Goal: Task Accomplishment & Management: Complete application form

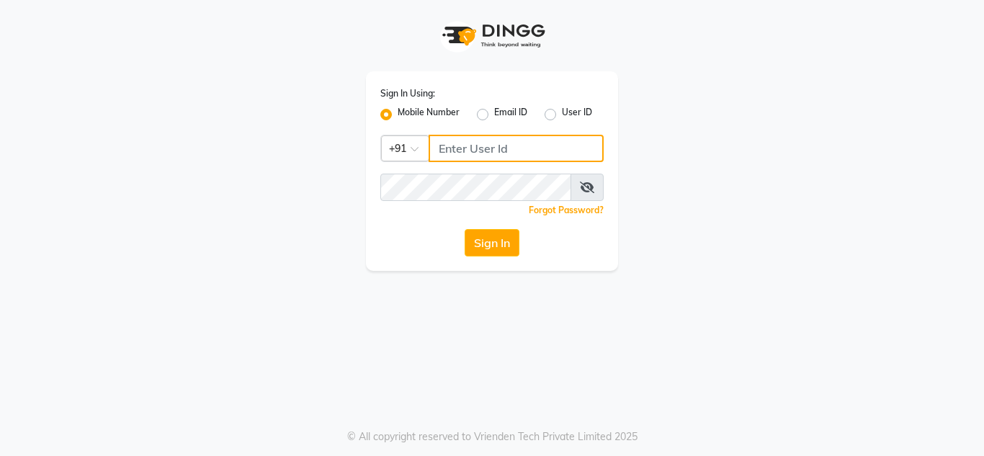
type input "9611560759"
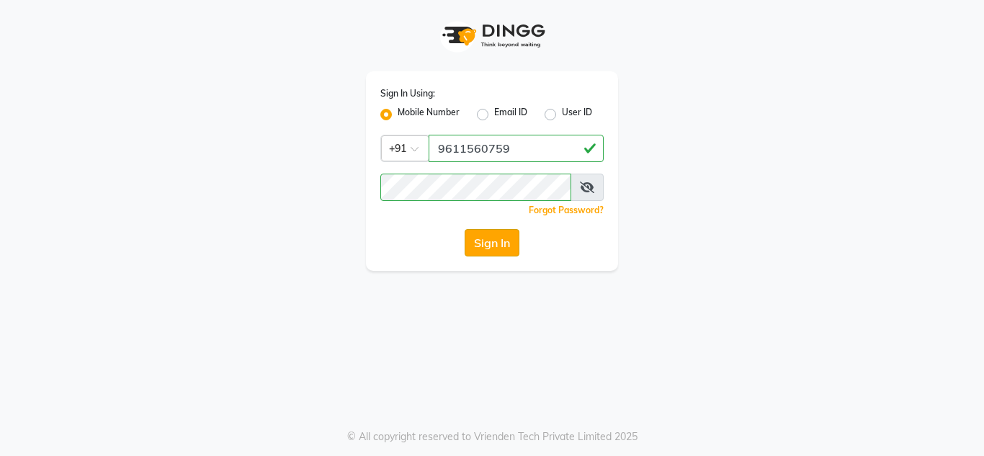
click at [497, 251] on button "Sign In" at bounding box center [492, 242] width 55 height 27
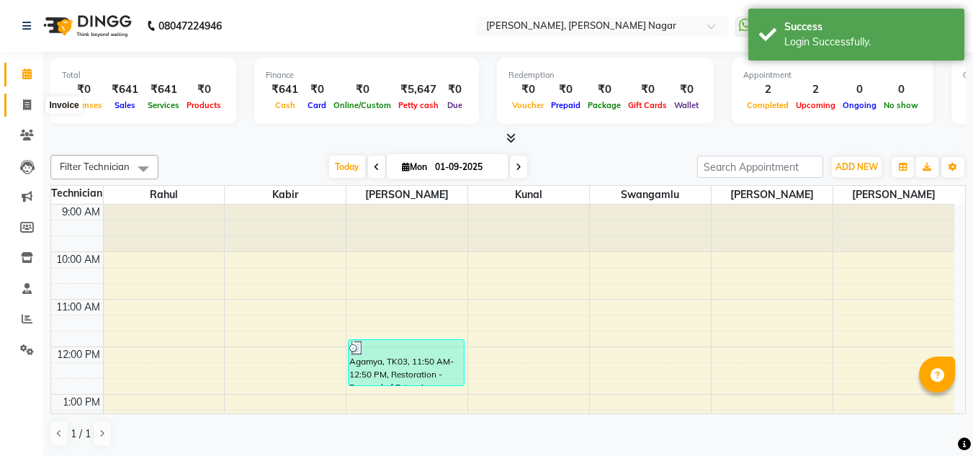
click at [27, 109] on icon at bounding box center [27, 104] width 8 height 11
select select "7686"
select select "service"
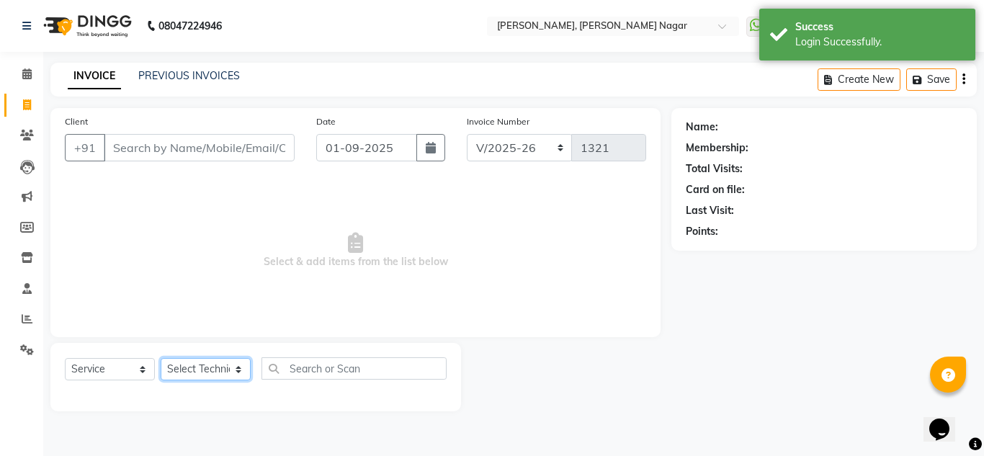
click at [192, 366] on select "Select Technician akki [PERSON_NAME] Sultha Bilal [PERSON_NAME] [PERSON_NAME] k…" at bounding box center [206, 369] width 90 height 22
select select "81673"
click at [161, 358] on select "Select Technician akki [PERSON_NAME] Sultha Bilal [PERSON_NAME] [PERSON_NAME] k…" at bounding box center [206, 369] width 90 height 22
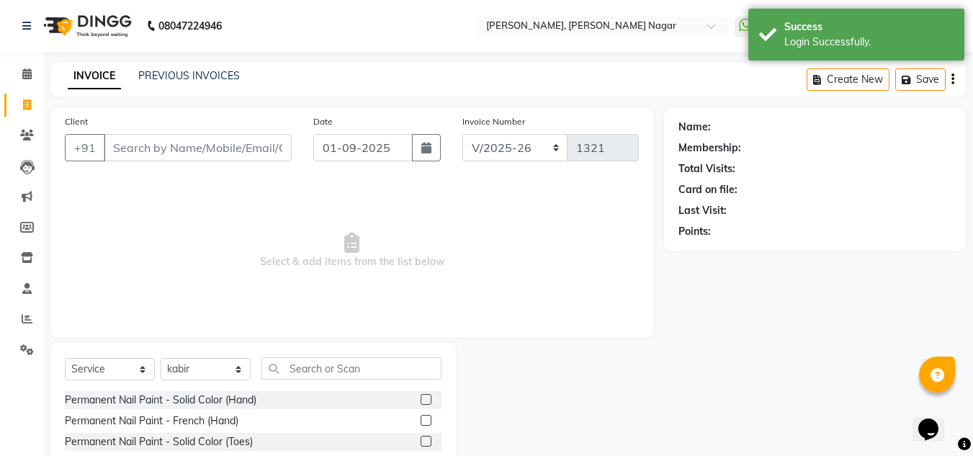
click at [331, 352] on div "Select Service Product Membership Package Voucher Prepaid Gift Card Select Tech…" at bounding box center [253, 449] width 406 height 213
click at [336, 380] on div "Select Service Product Membership Package Voucher Prepaid Gift Card Select Tech…" at bounding box center [253, 374] width 377 height 34
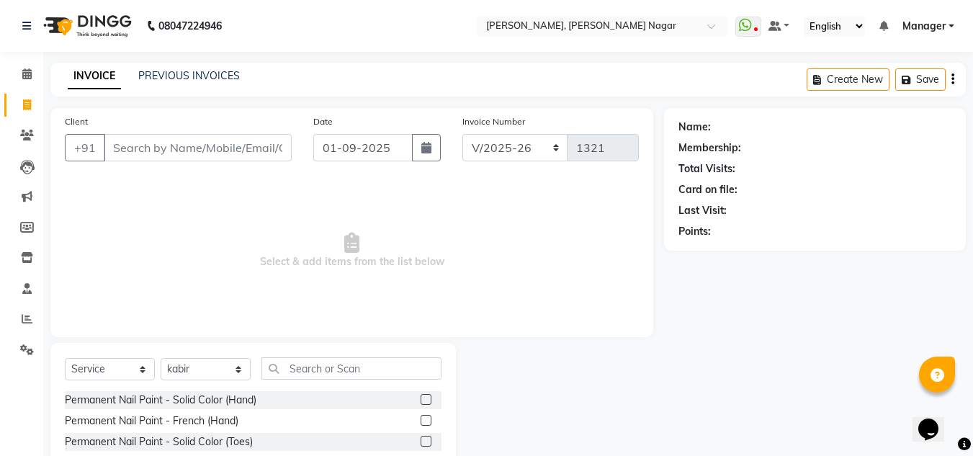
click at [352, 355] on div "Select Service Product Membership Package Voucher Prepaid Gift Card Select Tech…" at bounding box center [253, 449] width 406 height 213
click at [335, 367] on input "text" at bounding box center [352, 368] width 180 height 22
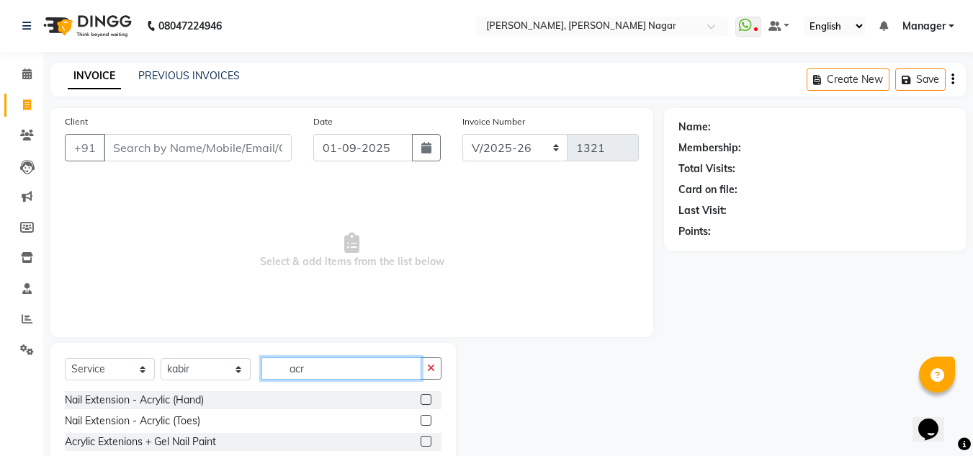
type input "acr"
click at [427, 398] on label at bounding box center [426, 399] width 11 height 11
click at [427, 398] on input "checkbox" at bounding box center [425, 400] width 9 height 9
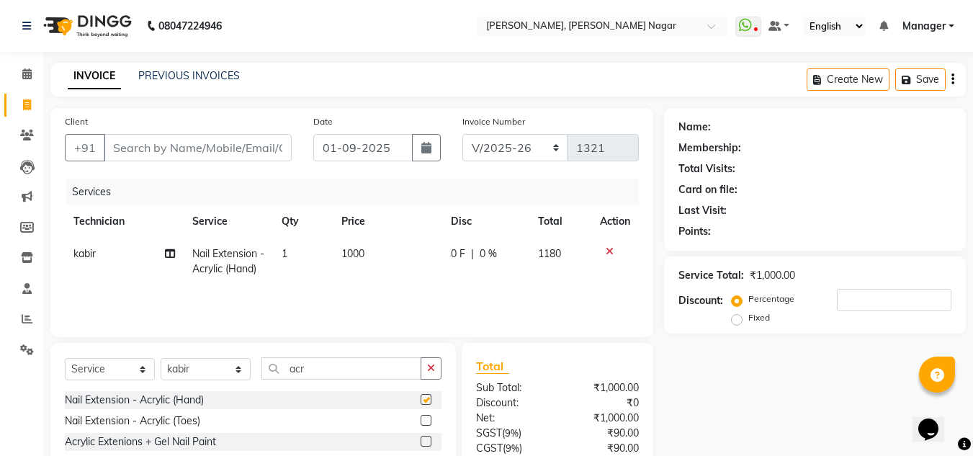
checkbox input "false"
click at [371, 366] on input "acr" at bounding box center [342, 368] width 160 height 22
type input "a"
type input "c"
click at [421, 401] on label at bounding box center [426, 399] width 11 height 11
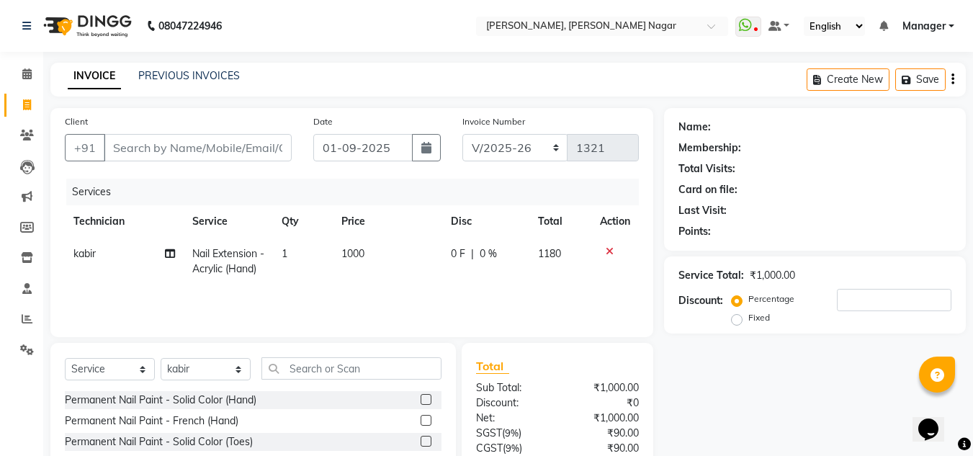
click at [421, 401] on input "checkbox" at bounding box center [425, 400] width 9 height 9
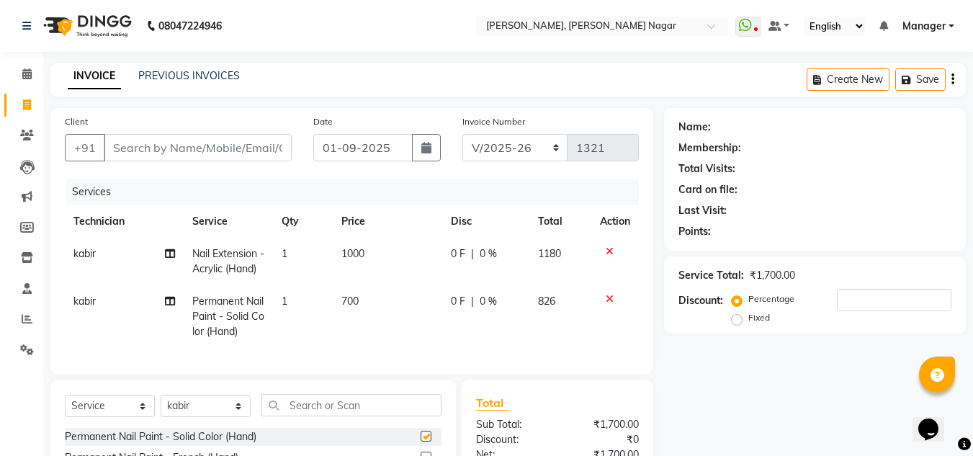
checkbox input "false"
click at [342, 416] on input "text" at bounding box center [352, 405] width 180 height 22
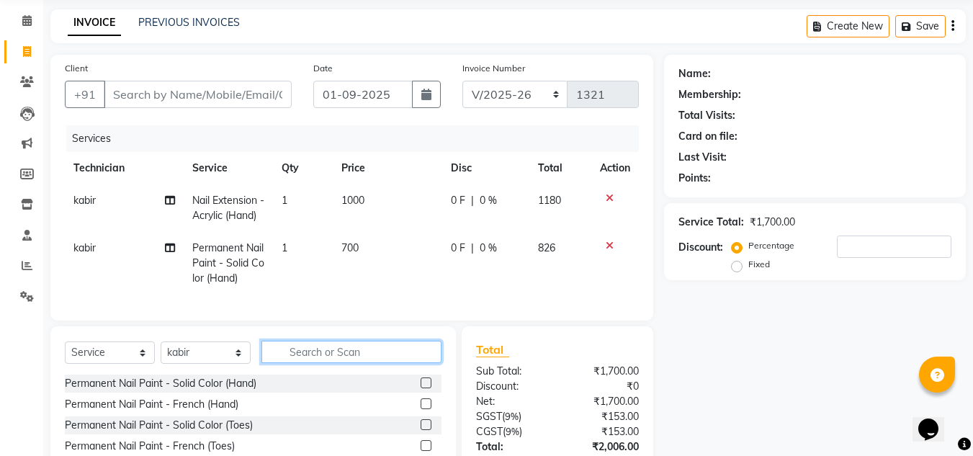
scroll to position [68, 0]
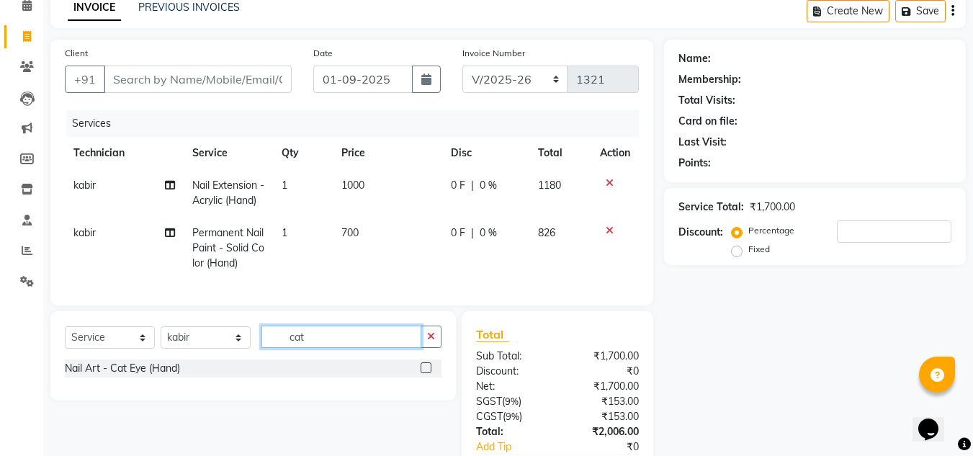
type input "cat"
click at [427, 373] on label at bounding box center [426, 367] width 11 height 11
click at [427, 373] on input "checkbox" at bounding box center [425, 368] width 9 height 9
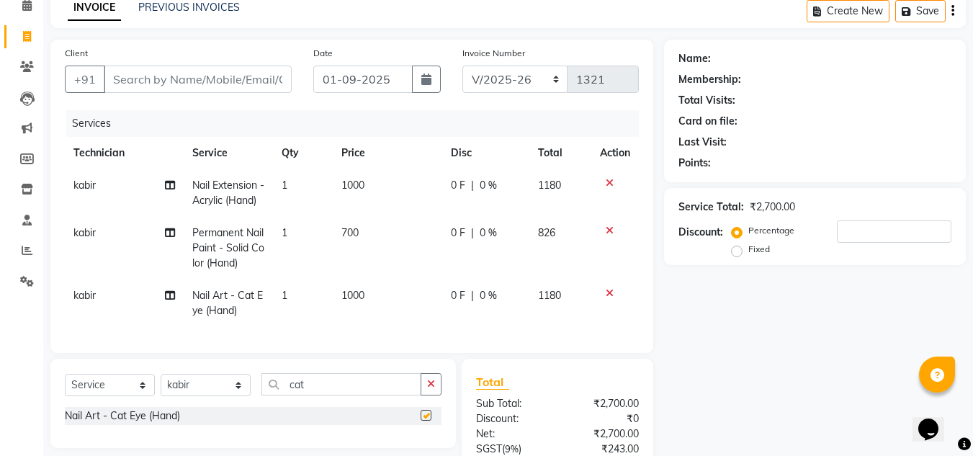
checkbox input "false"
click at [379, 396] on input "cat" at bounding box center [342, 384] width 160 height 22
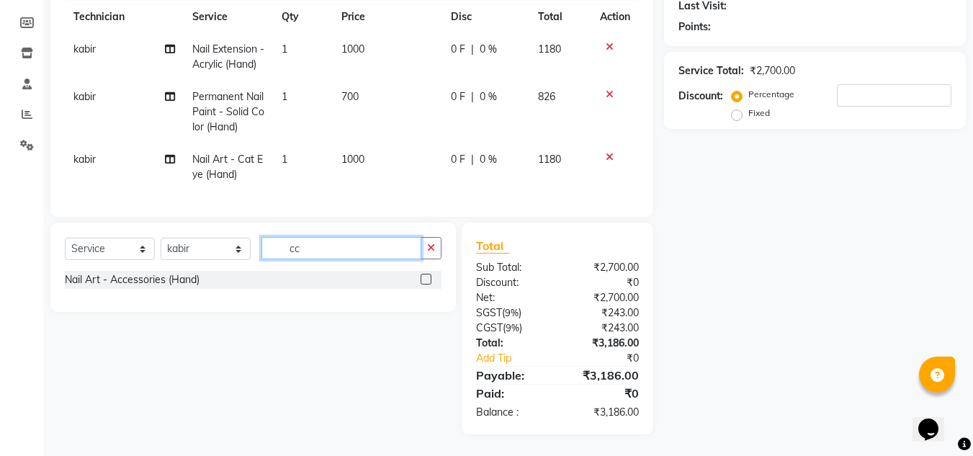
scroll to position [231, 0]
click at [341, 253] on input "cc" at bounding box center [342, 248] width 160 height 22
type input "c"
type input "chr"
click at [425, 280] on label at bounding box center [426, 279] width 11 height 11
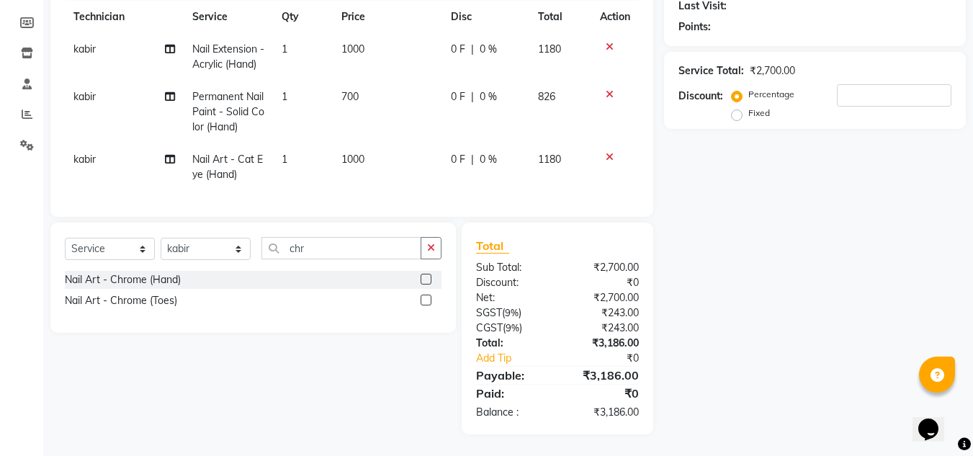
click at [425, 280] on input "checkbox" at bounding box center [425, 279] width 9 height 9
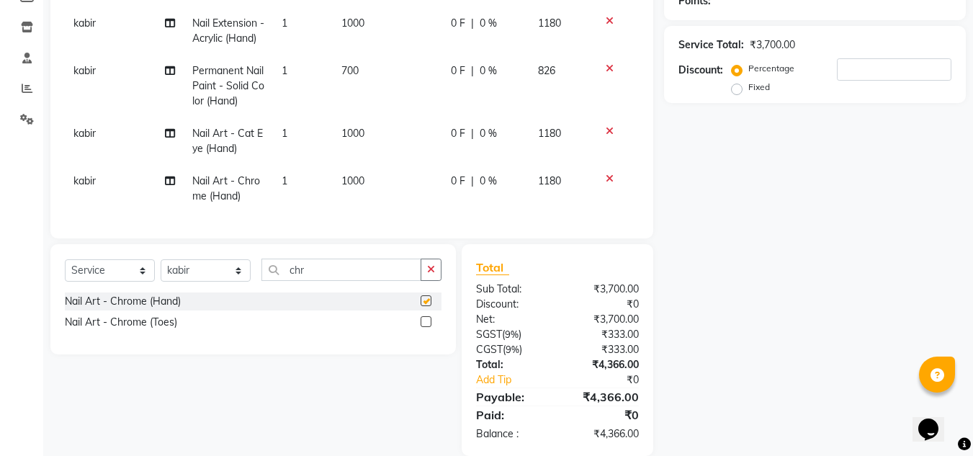
checkbox input "false"
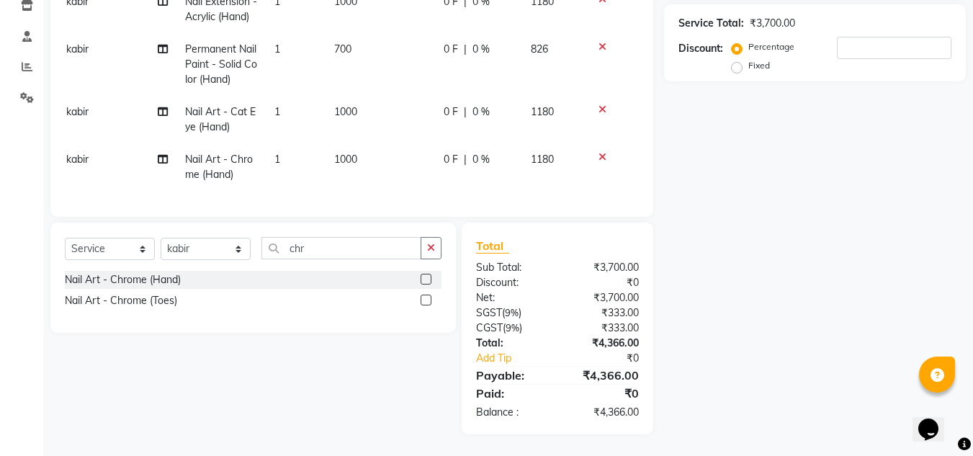
scroll to position [275, 0]
click at [331, 253] on input "chr" at bounding box center [342, 248] width 160 height 22
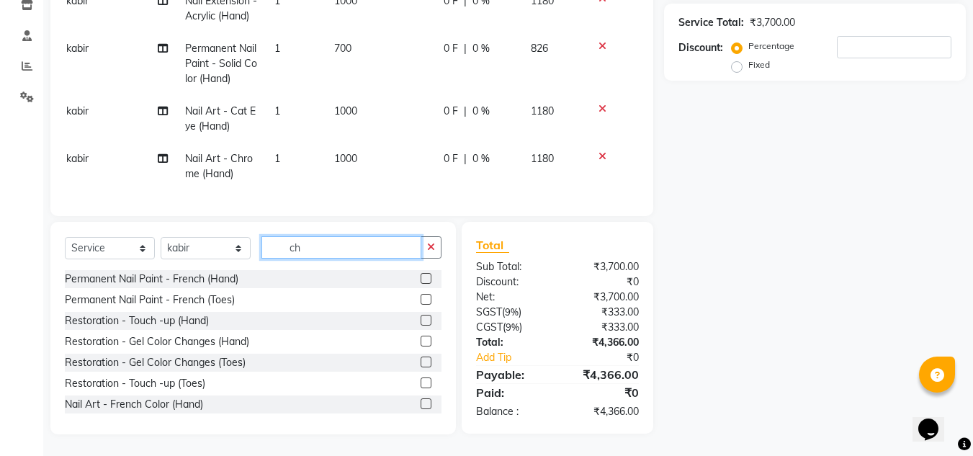
type input "c"
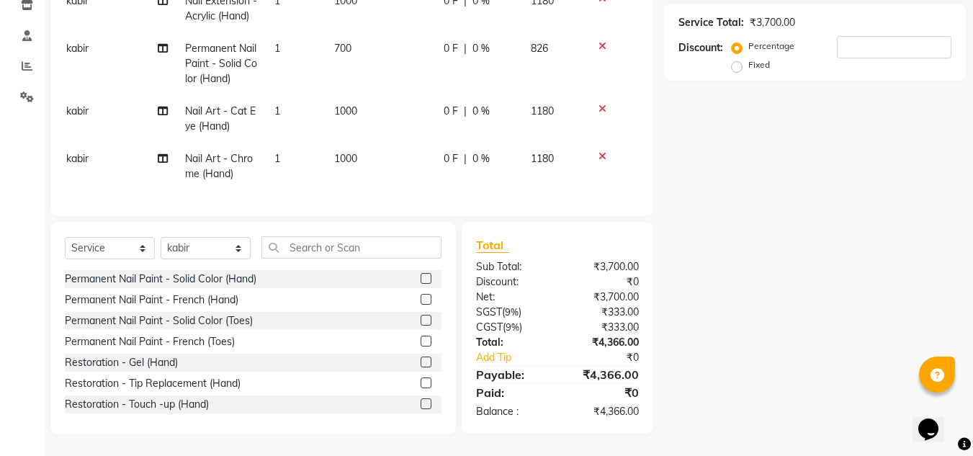
click at [409, 282] on div "Permanent Nail Paint - Solid Color (Hand)" at bounding box center [253, 279] width 377 height 18
click at [421, 284] on label at bounding box center [426, 278] width 11 height 11
click at [421, 284] on input "checkbox" at bounding box center [425, 279] width 9 height 9
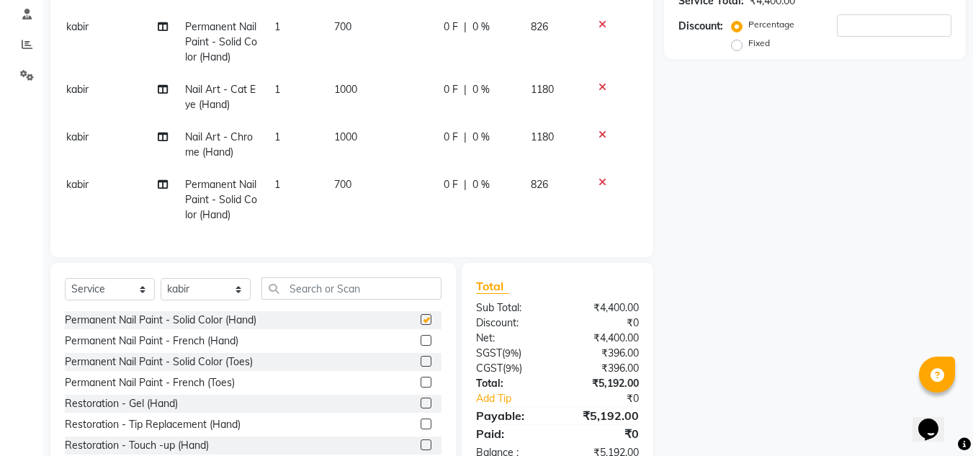
checkbox input "false"
click at [340, 192] on td "700" at bounding box center [381, 200] width 110 height 63
select select "81673"
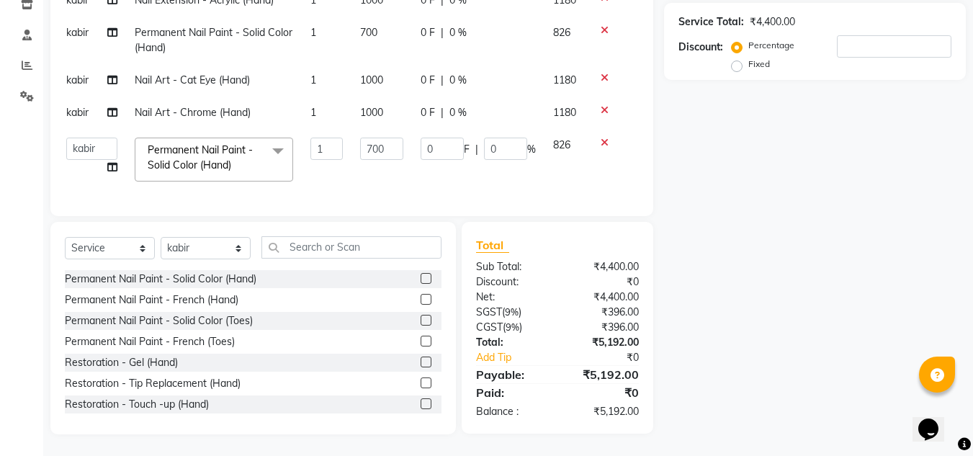
scroll to position [264, 0]
click at [393, 146] on input "700" at bounding box center [381, 149] width 43 height 22
type input "7"
type input "350"
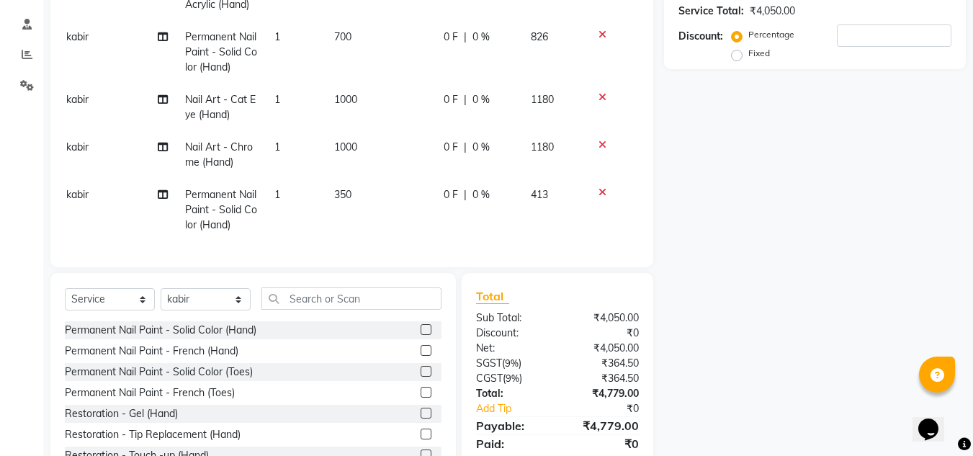
click at [447, 170] on tbody "kabir Nail Extension - Acrylic (Hand) 1 1000 0 F | 0 % 1180 kabir Permanent Nai…" at bounding box center [345, 107] width 574 height 268
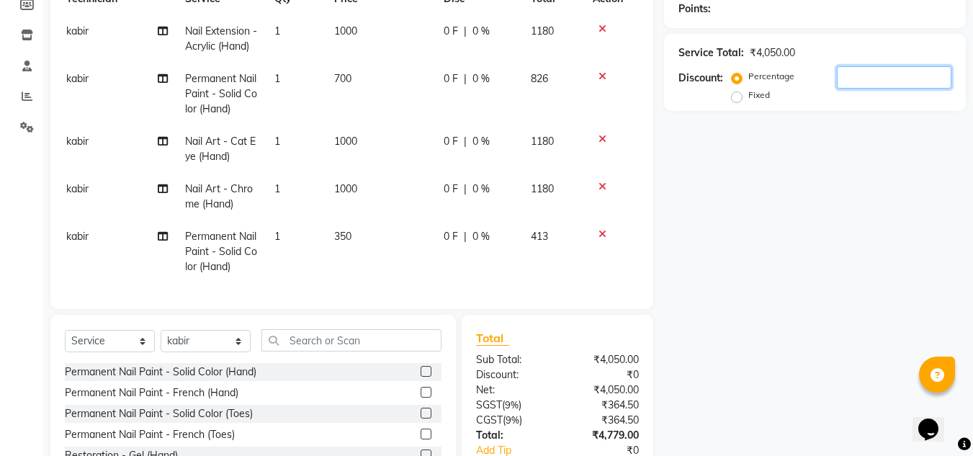
click at [891, 76] on input "number" at bounding box center [894, 77] width 115 height 22
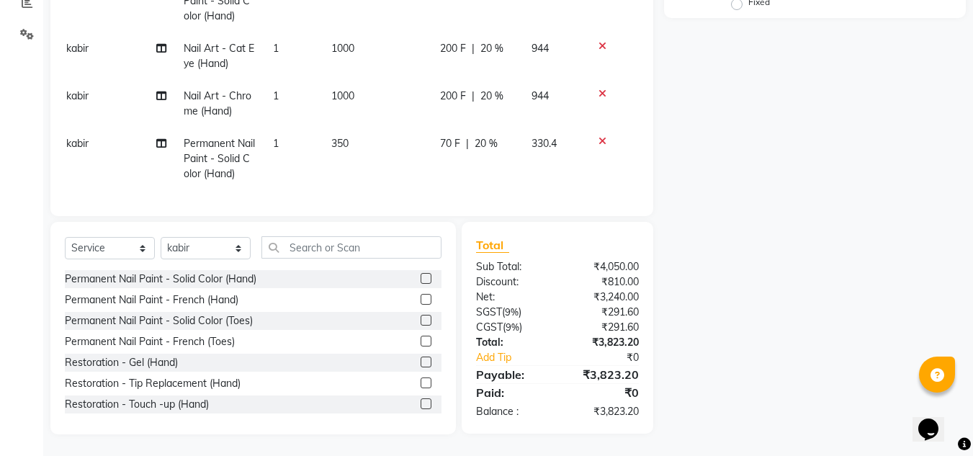
scroll to position [0, 0]
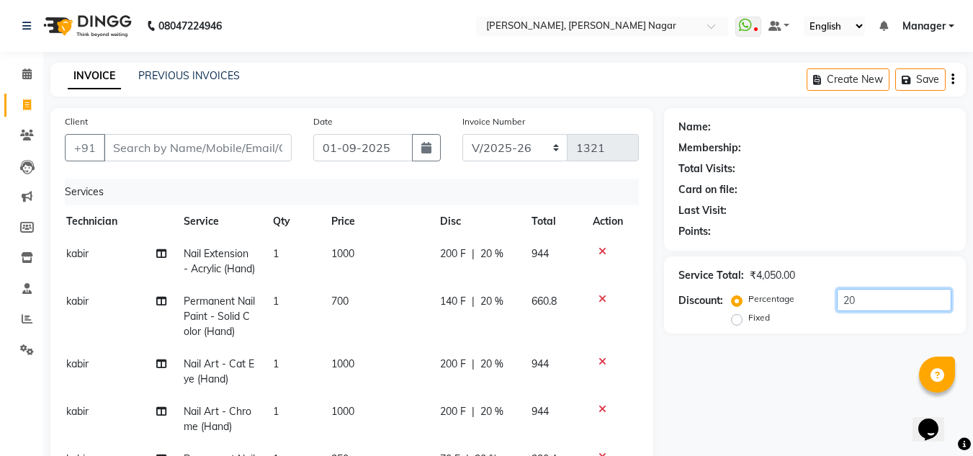
type input "20"
click at [267, 149] on input "Client" at bounding box center [198, 147] width 188 height 27
type input "8"
type input "0"
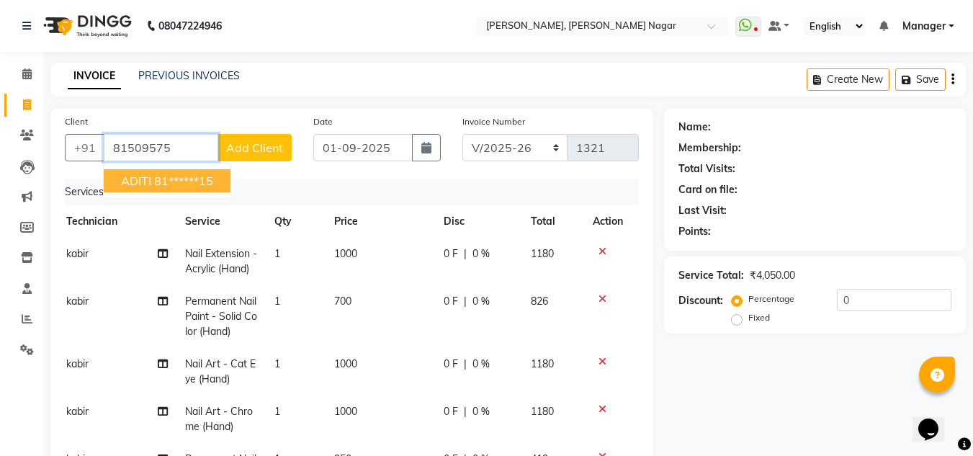
click at [198, 177] on ngb-highlight "81******15" at bounding box center [183, 181] width 59 height 14
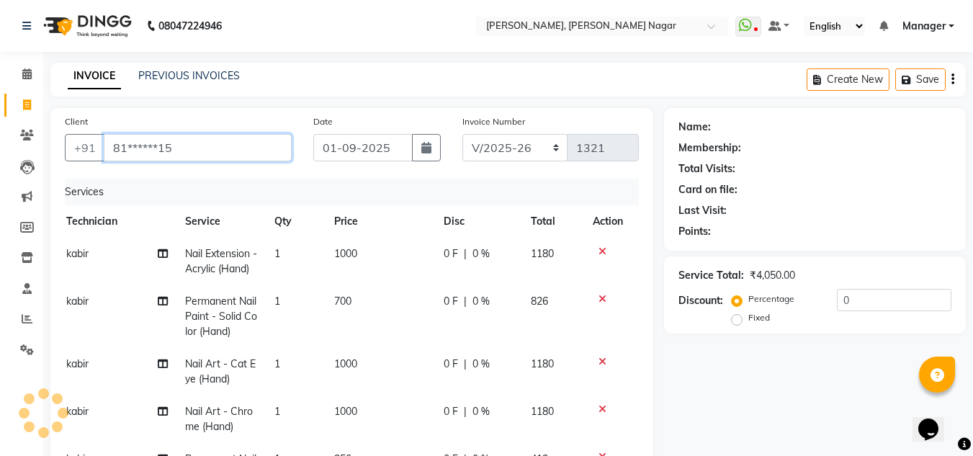
type input "81******15"
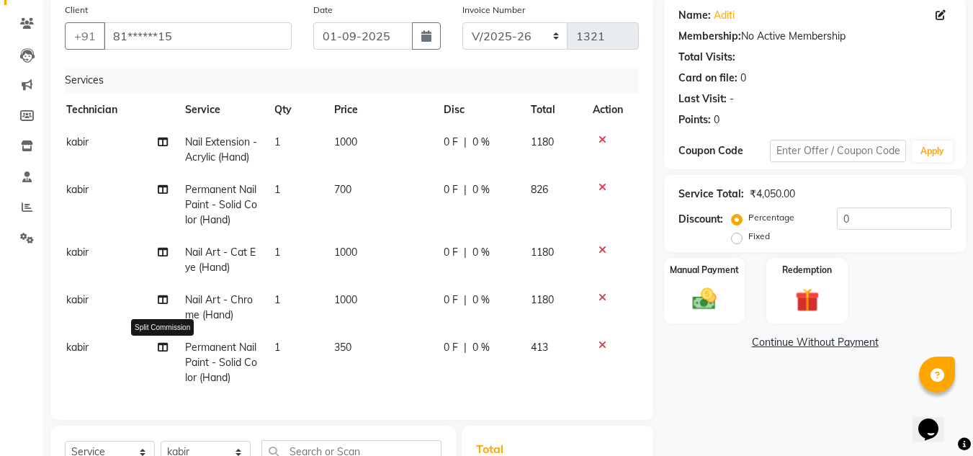
scroll to position [0, 7]
click at [76, 354] on span "kabir" at bounding box center [77, 347] width 22 height 13
select select "81673"
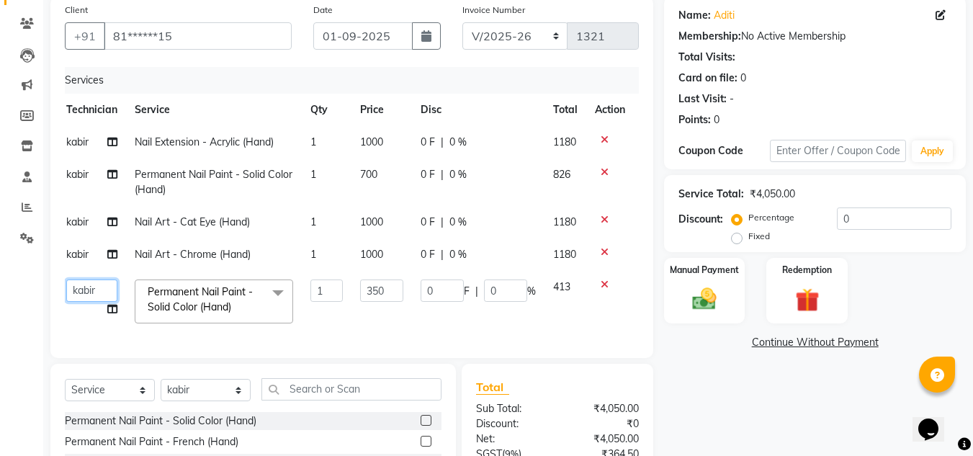
click at [89, 287] on select "akki [PERSON_NAME] [PERSON_NAME] [PERSON_NAME] kunal Manager [PERSON_NAME]" at bounding box center [91, 291] width 51 height 22
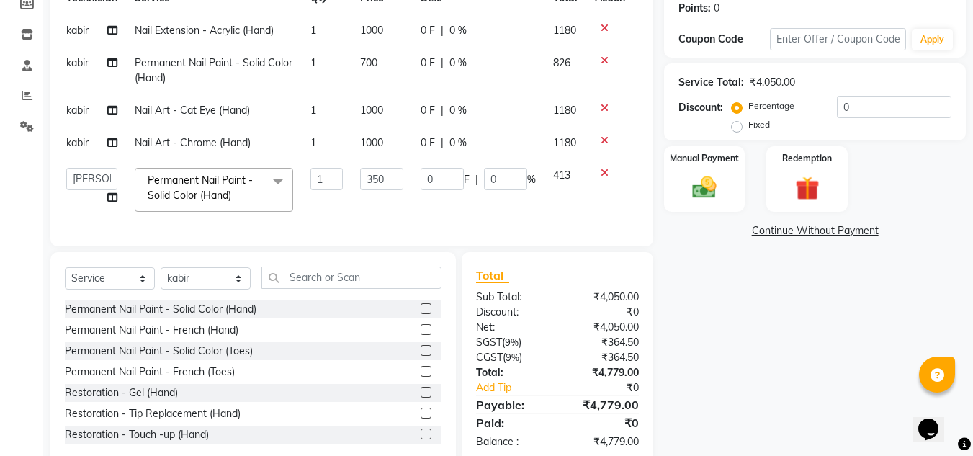
scroll to position [226, 0]
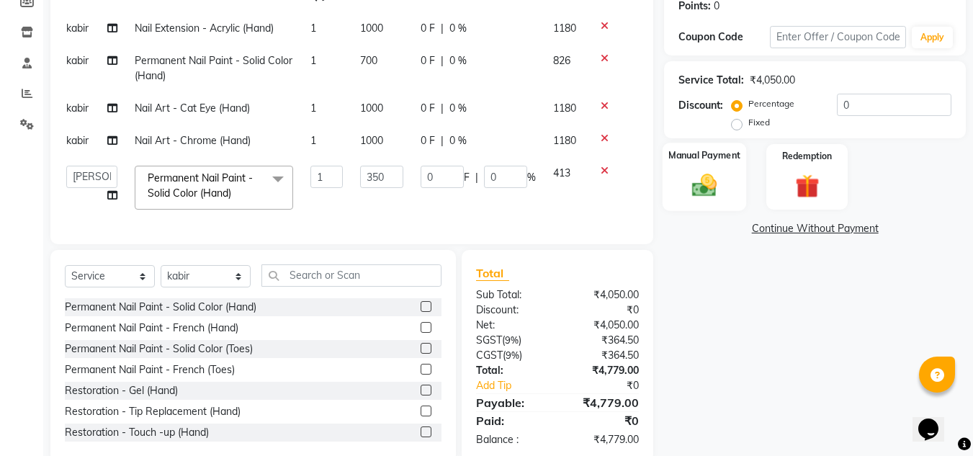
click at [705, 165] on div "Manual Payment" at bounding box center [705, 177] width 84 height 68
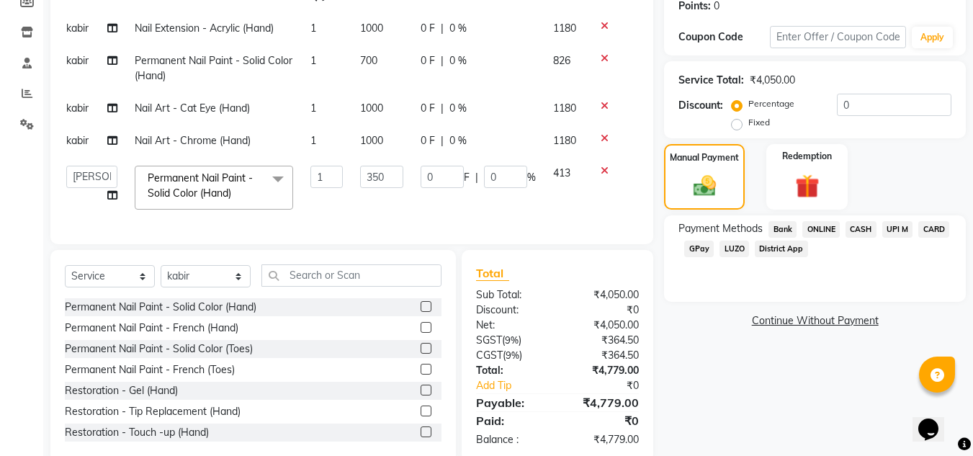
click at [833, 228] on span "ONLINE" at bounding box center [821, 229] width 37 height 17
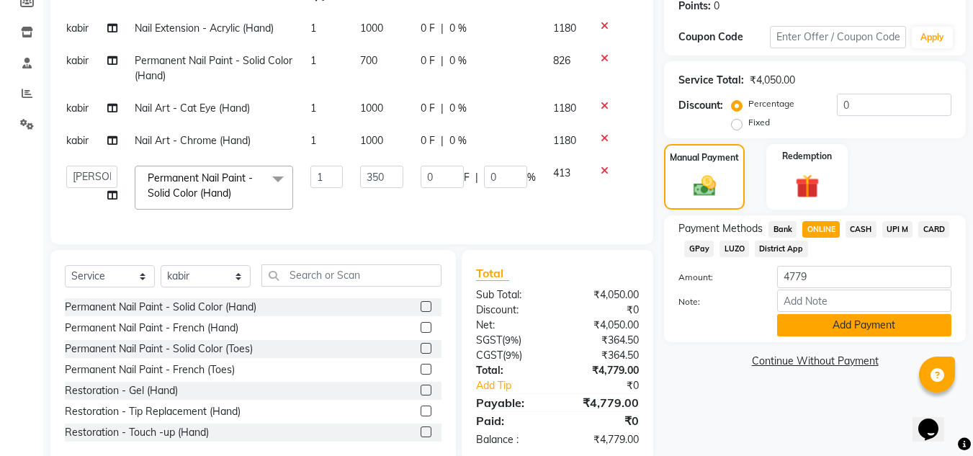
click at [883, 324] on button "Add Payment" at bounding box center [864, 325] width 174 height 22
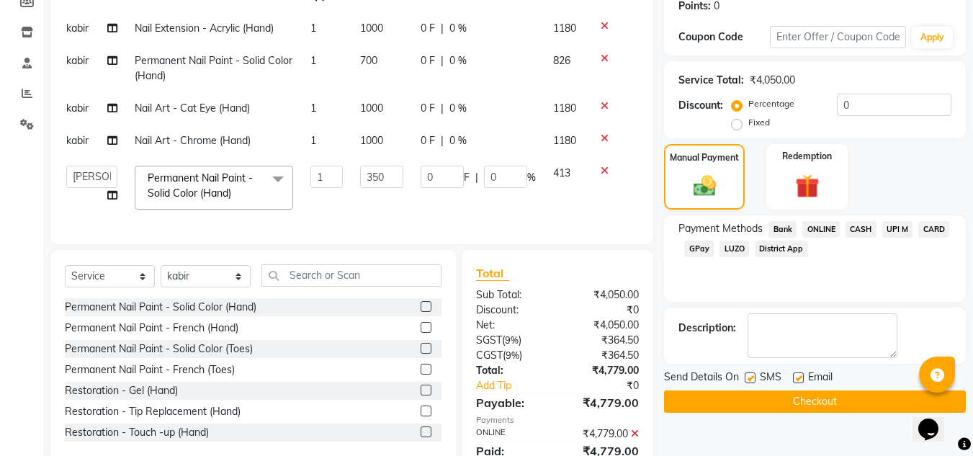
click at [781, 401] on button "Checkout" at bounding box center [815, 402] width 302 height 22
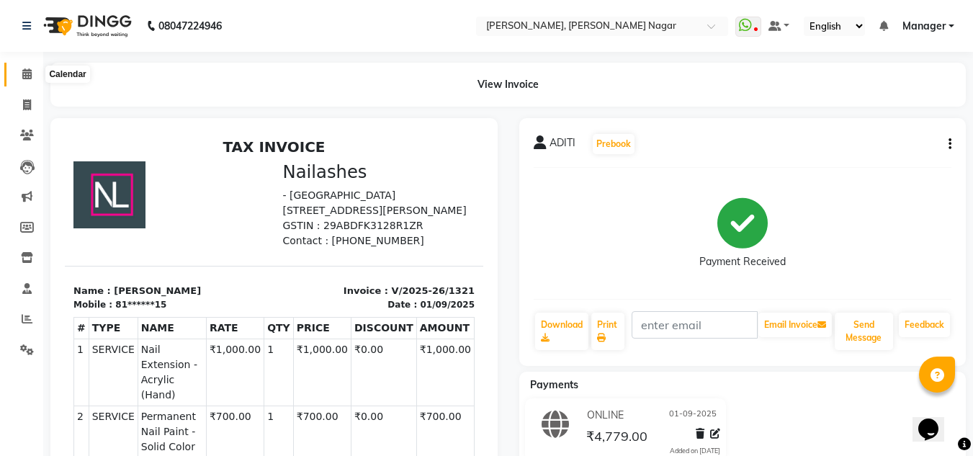
click at [27, 68] on icon at bounding box center [26, 73] width 9 height 11
